Goal: Transaction & Acquisition: Purchase product/service

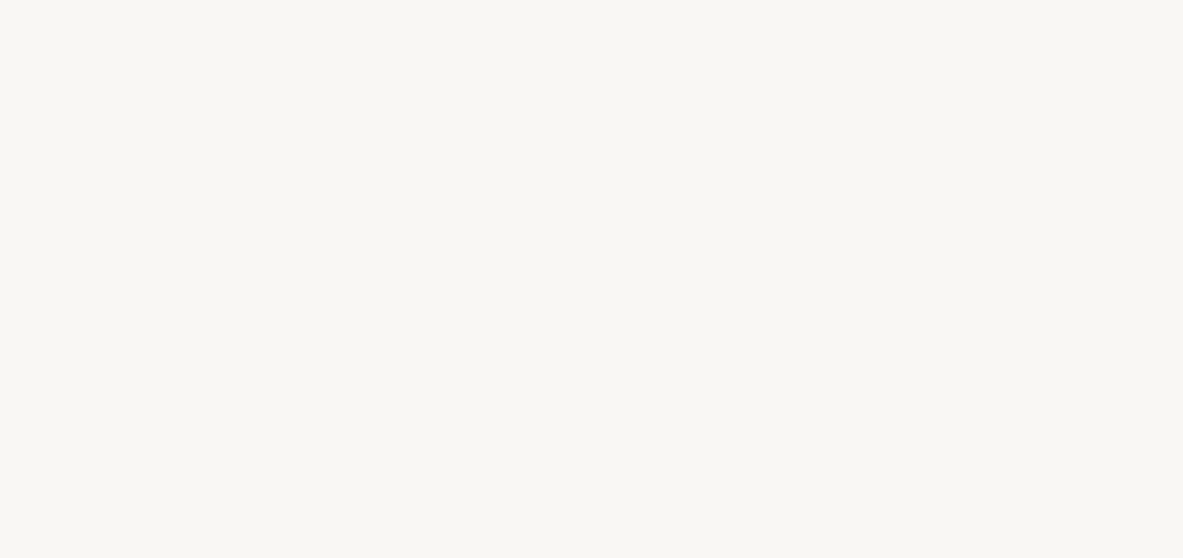
select select "US"
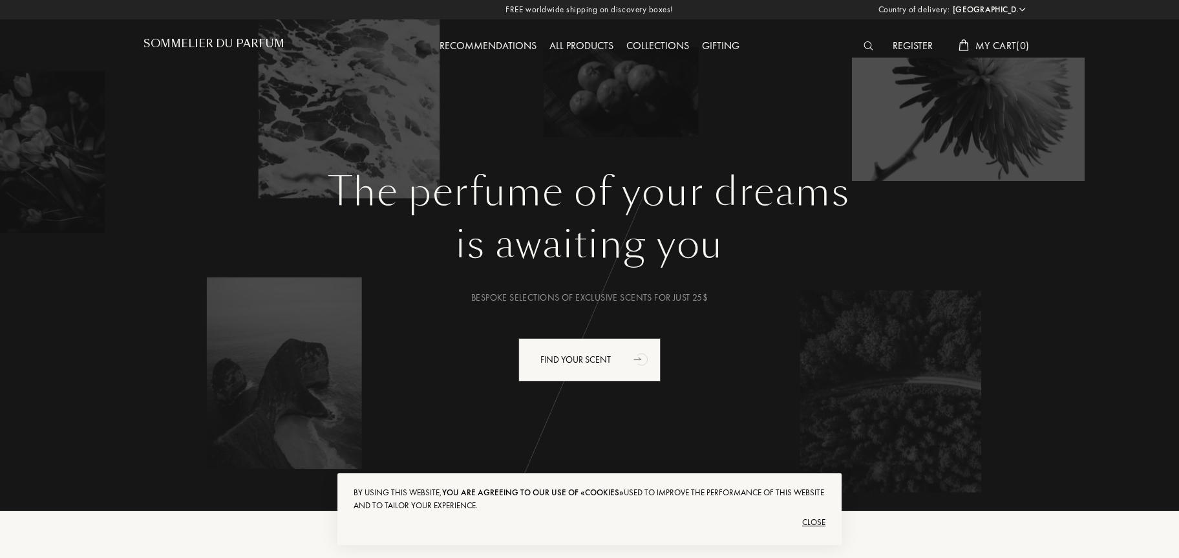
click at [661, 42] on div "Collections" at bounding box center [658, 46] width 76 height 17
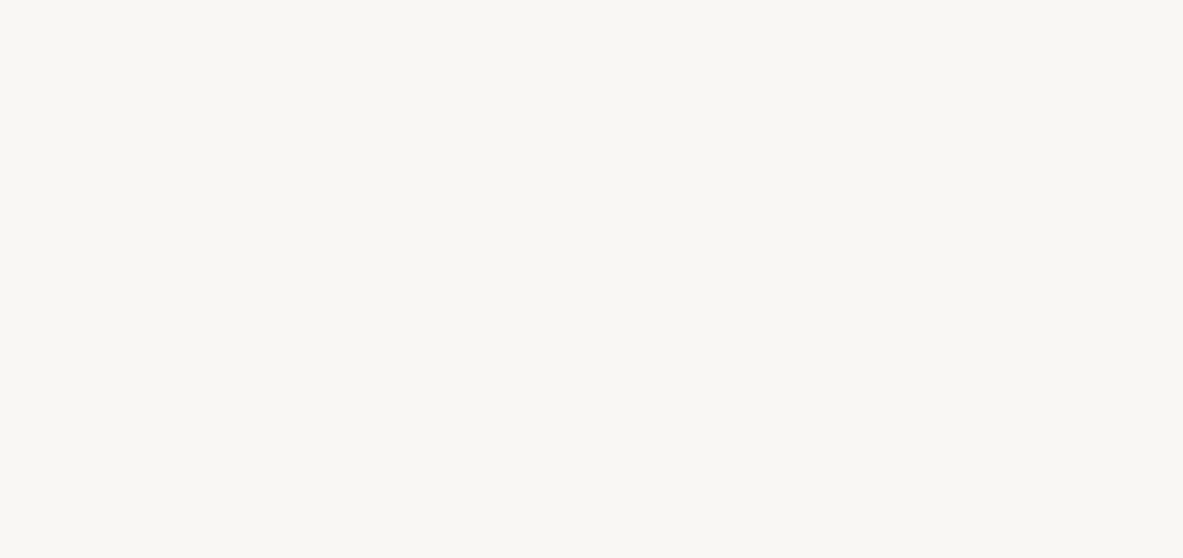
select select "US"
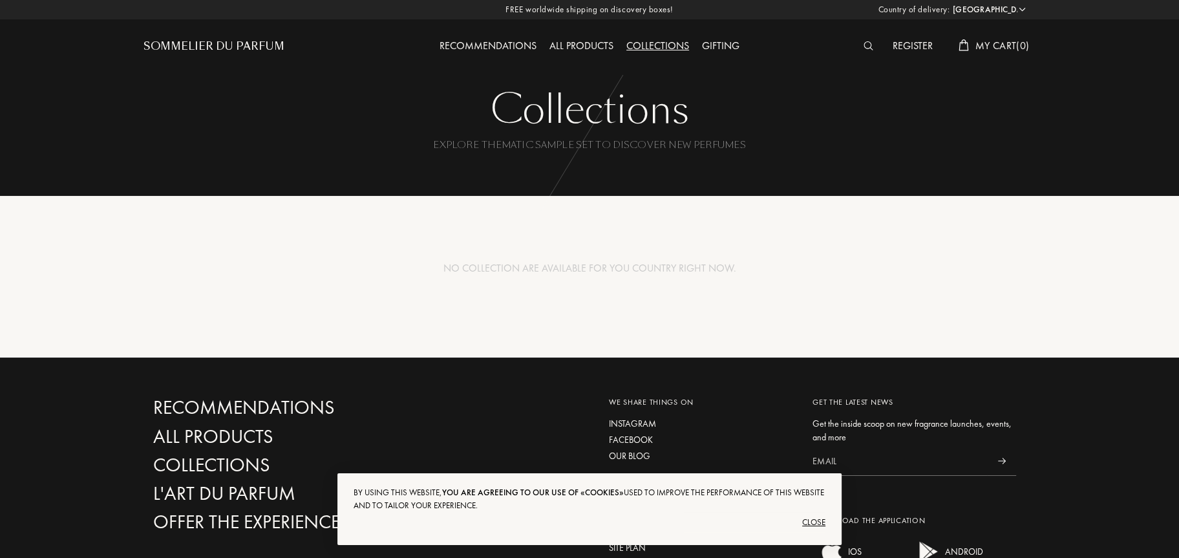
click at [585, 45] on div "All products" at bounding box center [581, 46] width 77 height 17
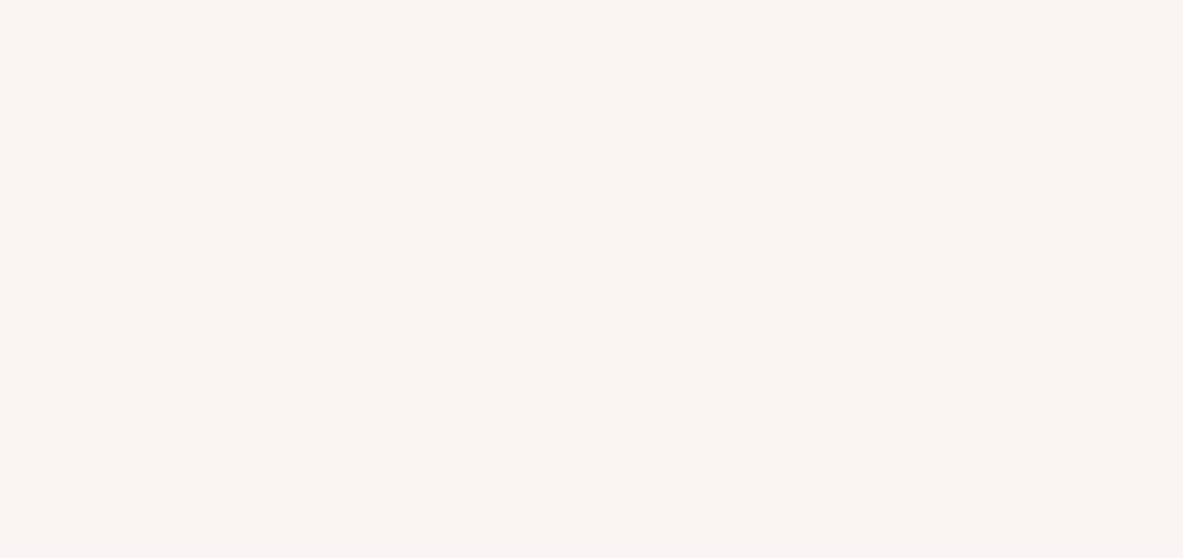
select select "US"
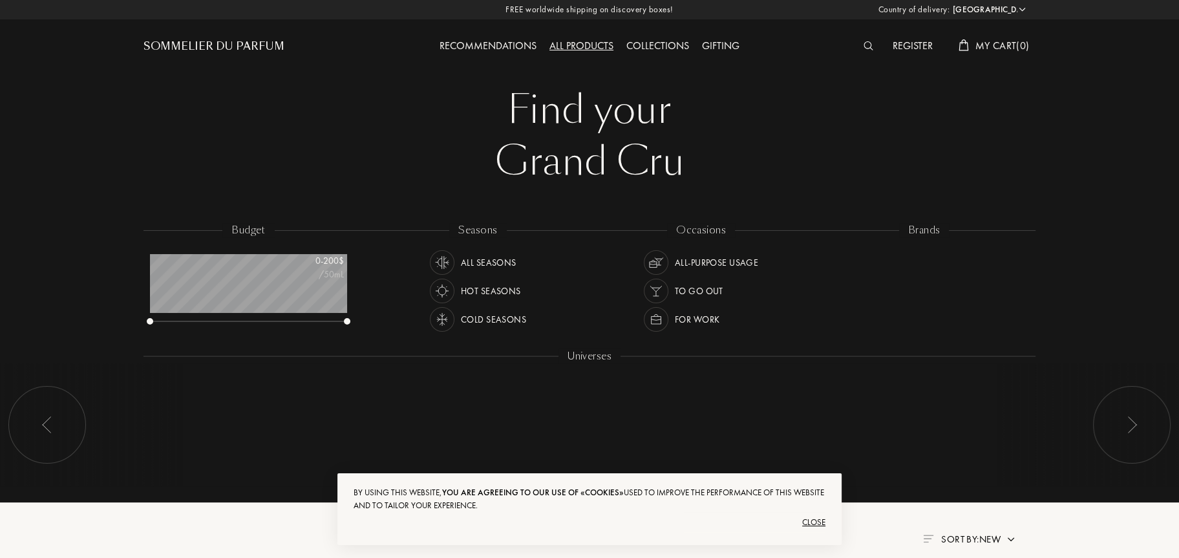
scroll to position [65, 197]
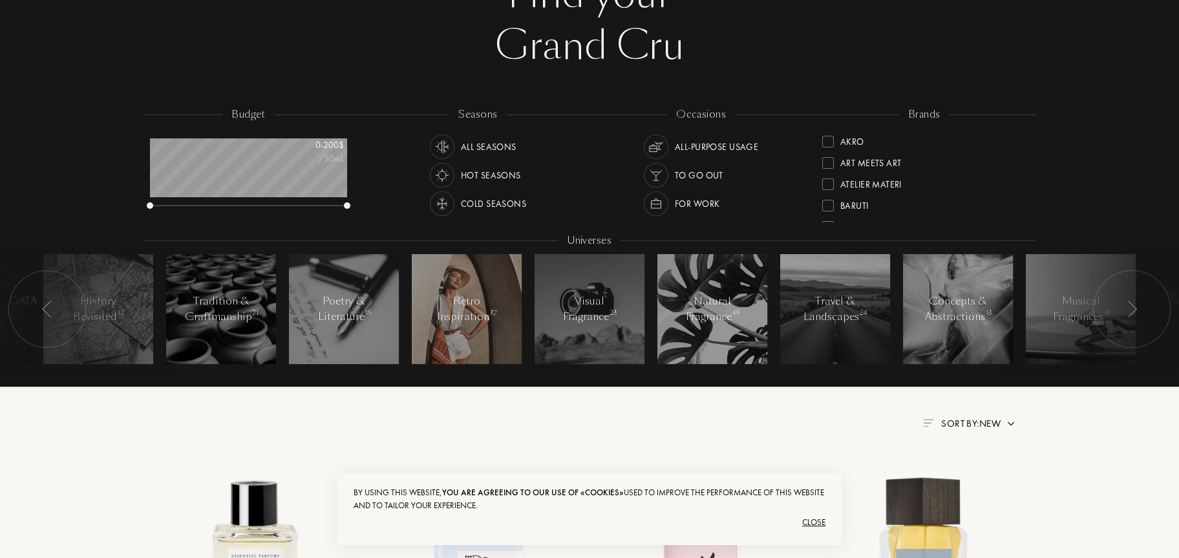
scroll to position [129, 0]
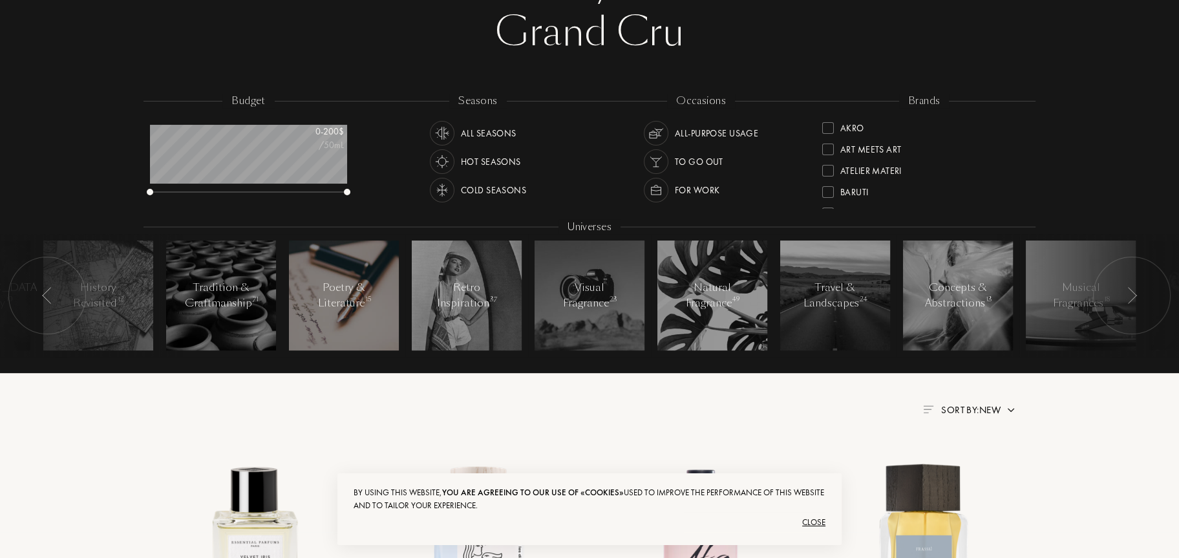
click at [365, 287] on div "Poetry & Literature 15" at bounding box center [344, 295] width 55 height 31
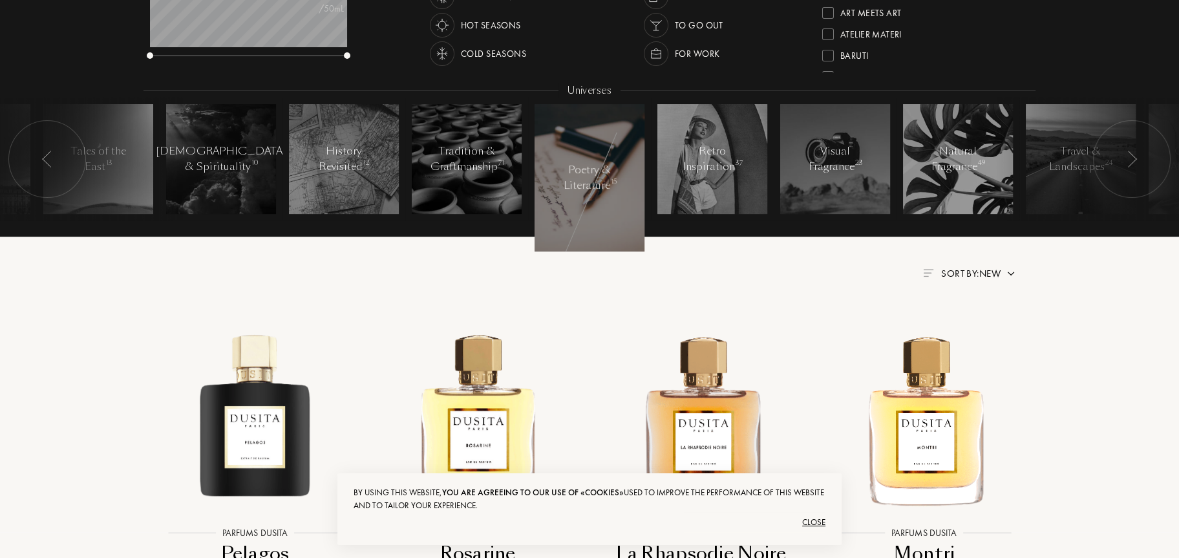
scroll to position [259, 0]
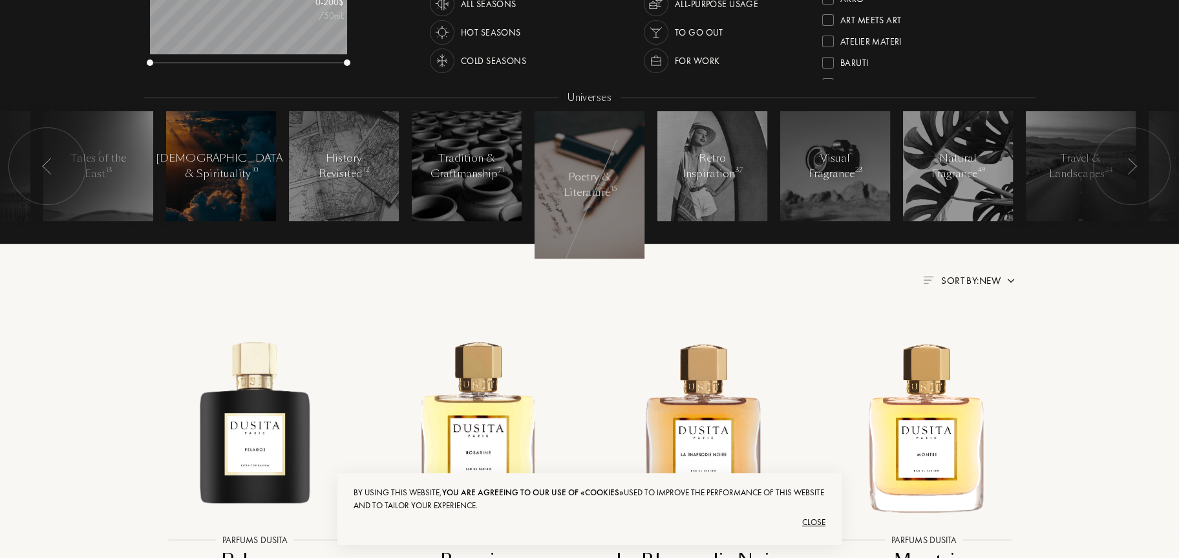
click at [228, 151] on div "Mysticism & Spirituality 10" at bounding box center [221, 166] width 131 height 31
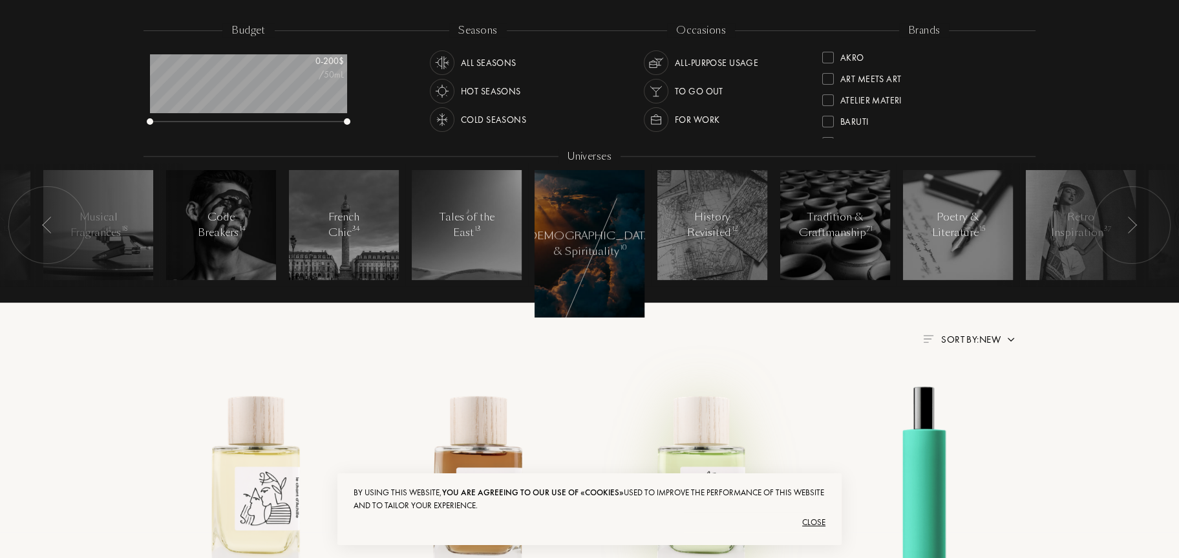
scroll to position [194, 0]
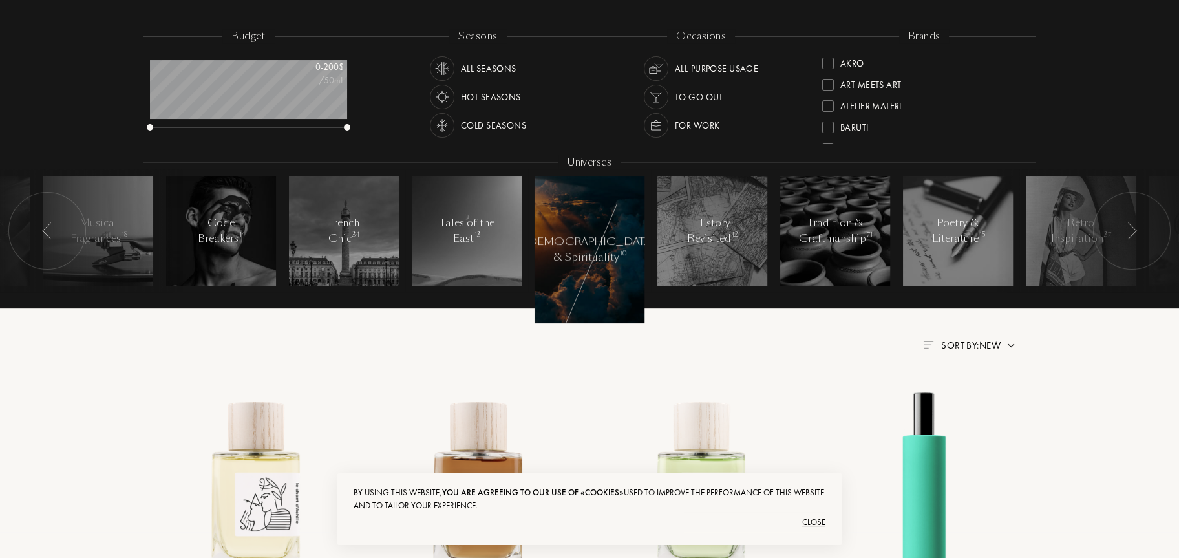
click at [1127, 233] on img at bounding box center [1132, 230] width 10 height 17
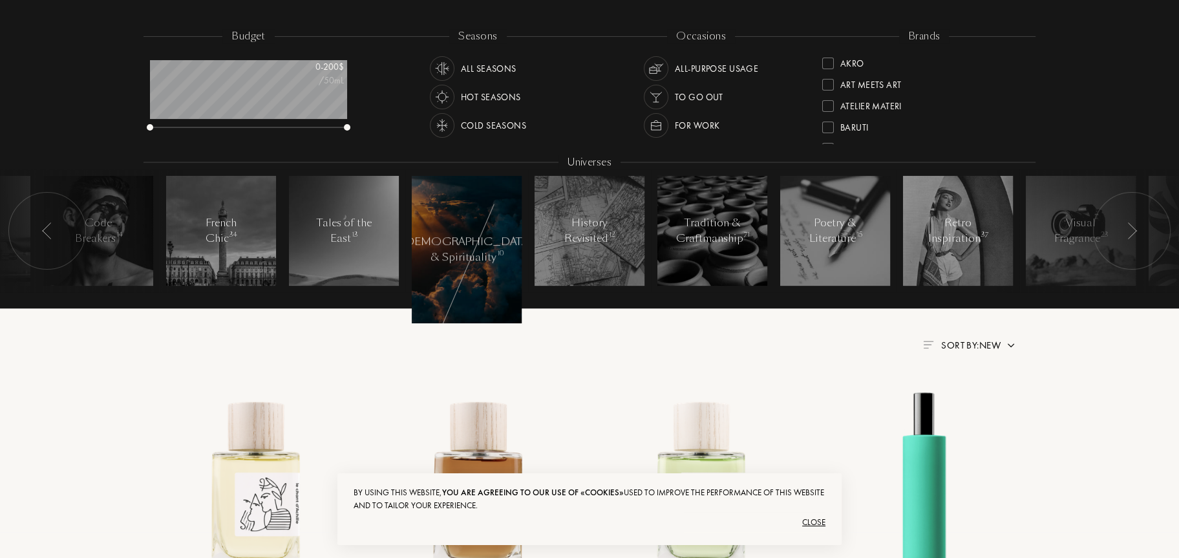
scroll to position [129, 0]
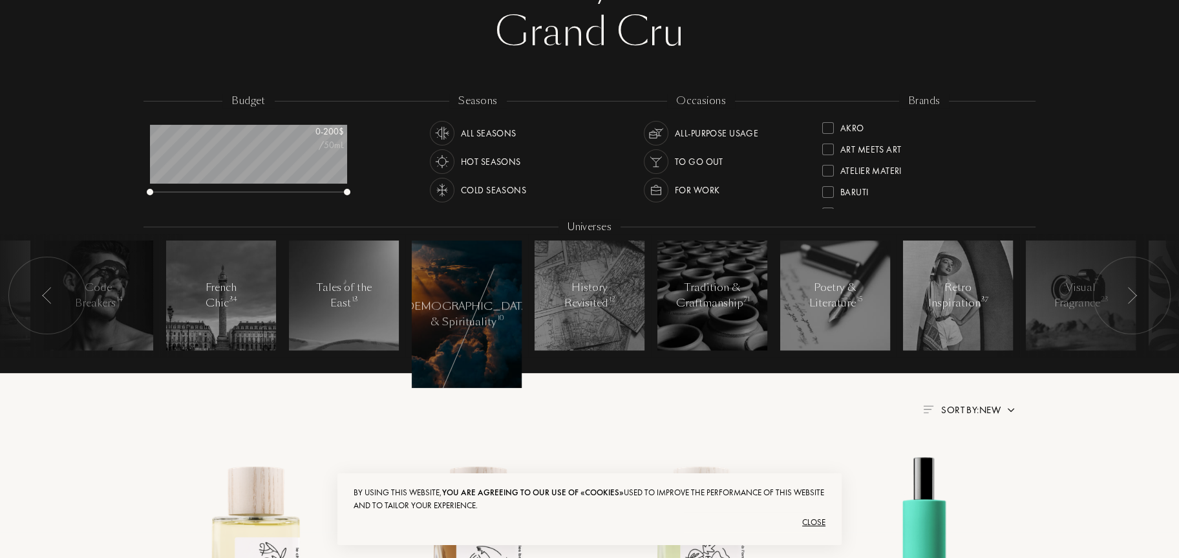
click at [692, 158] on div "To go Out" at bounding box center [699, 161] width 48 height 25
click at [482, 129] on div "All Seasons" at bounding box center [489, 133] width 56 height 25
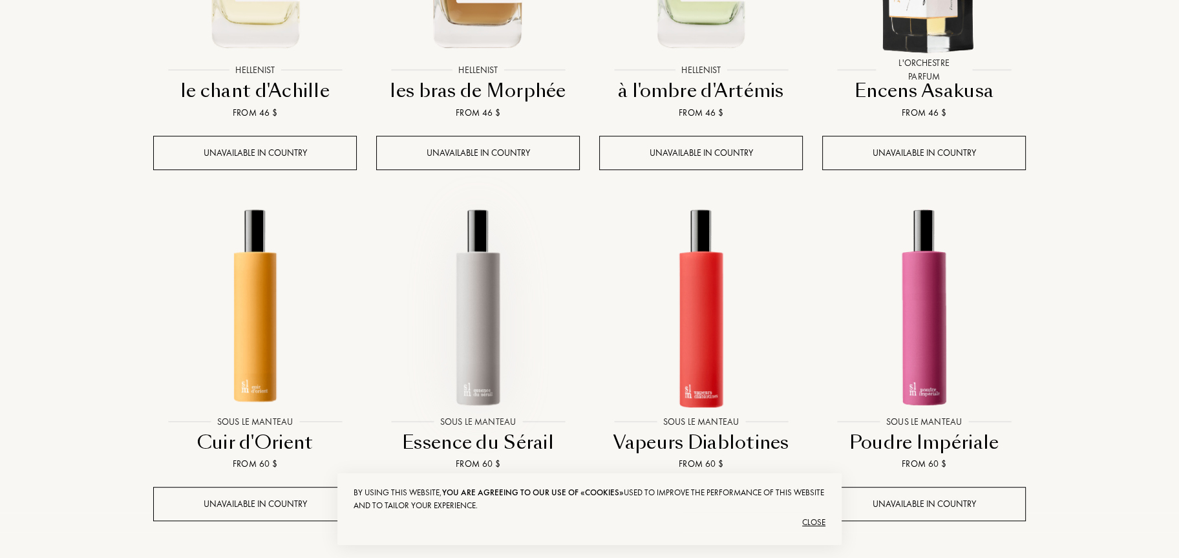
scroll to position [582, 0]
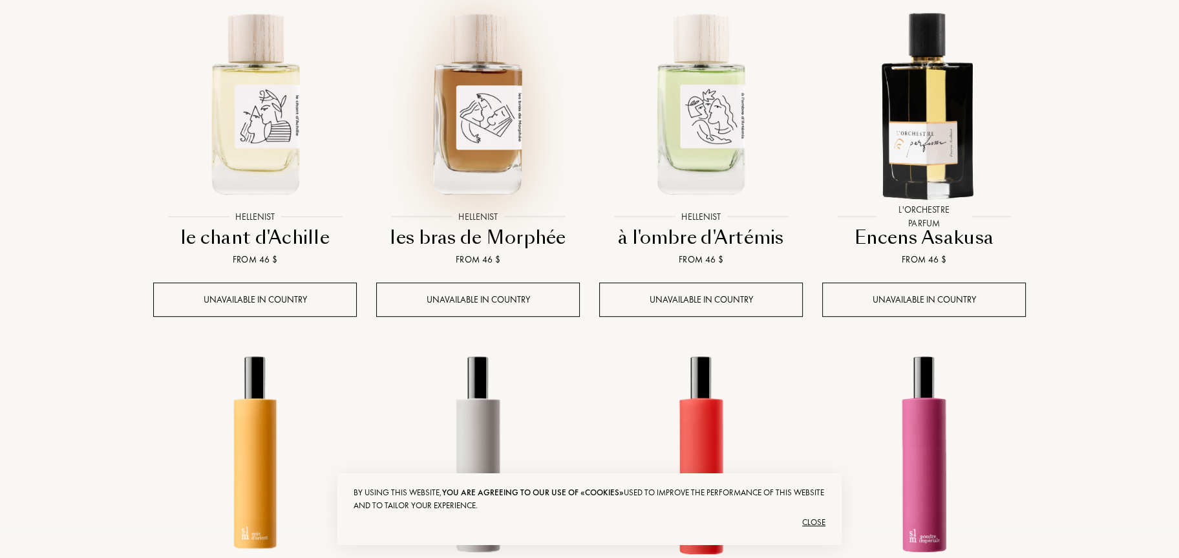
click at [488, 139] on img at bounding box center [478, 102] width 201 height 201
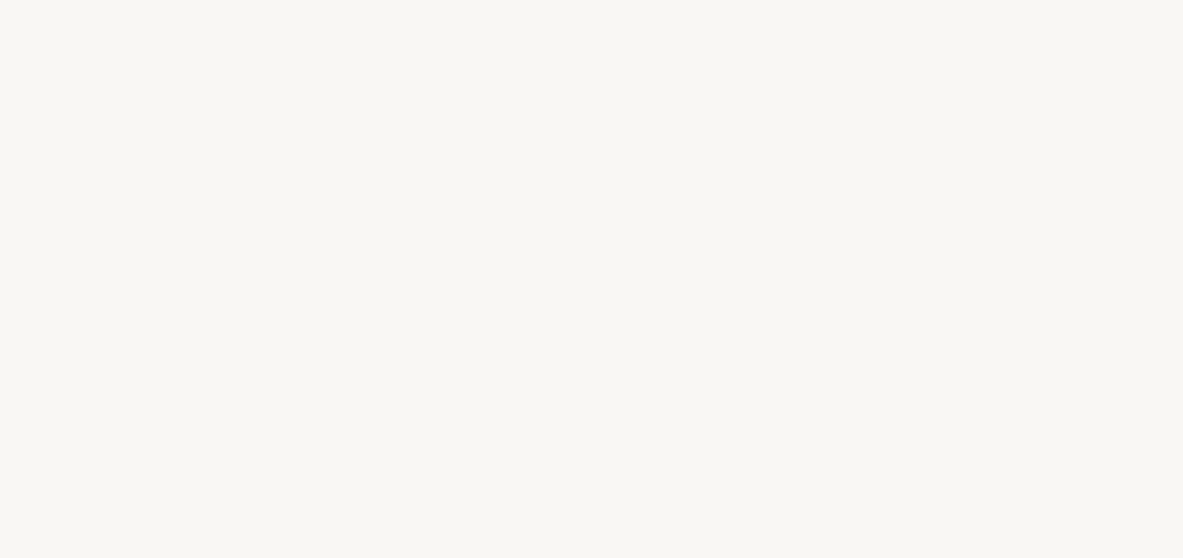
select select "US"
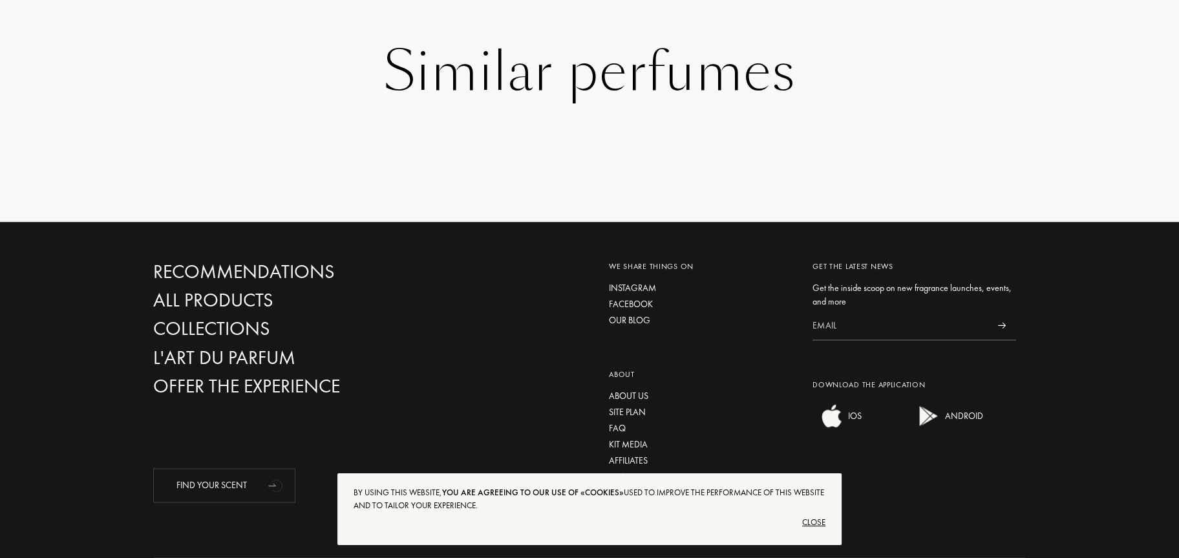
scroll to position [2006, 0]
